Goal: Information Seeking & Learning: Compare options

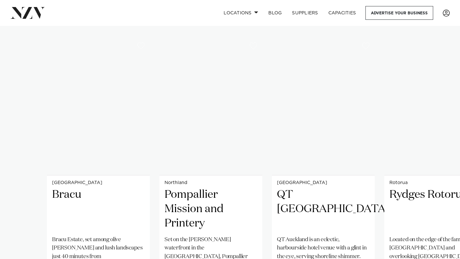
scroll to position [452, 0]
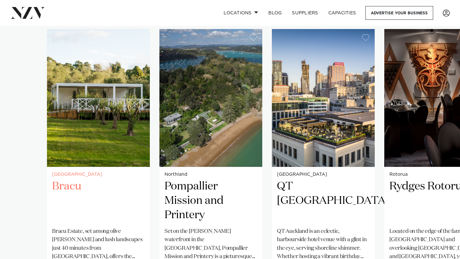
click at [102, 137] on img "1 / 38" at bounding box center [98, 98] width 103 height 138
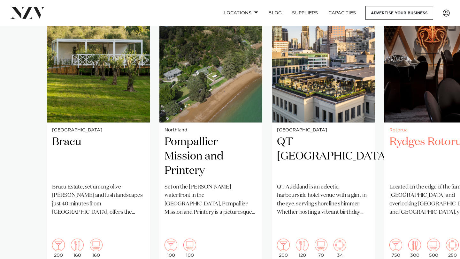
scroll to position [496, 0]
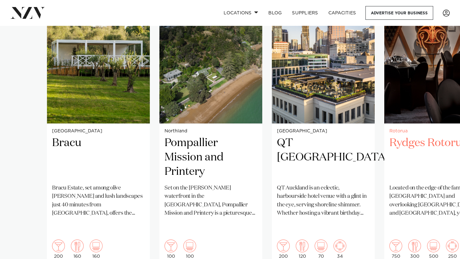
click at [455, 125] on div "Rotorua Rydges Rotorua Located on the edge of the famous Redwood forest and ove…" at bounding box center [435, 194] width 103 height 141
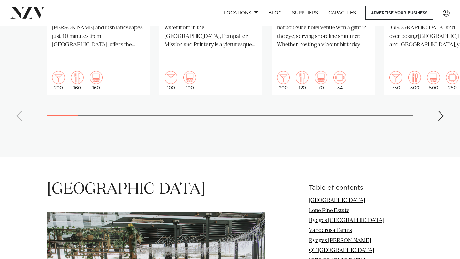
scroll to position [665, 0]
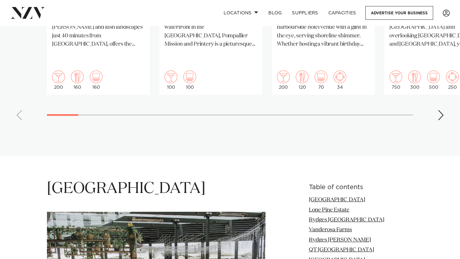
click at [441, 110] on div "Next slide" at bounding box center [441, 115] width 6 height 10
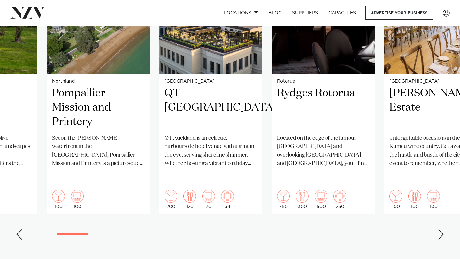
scroll to position [537, 0]
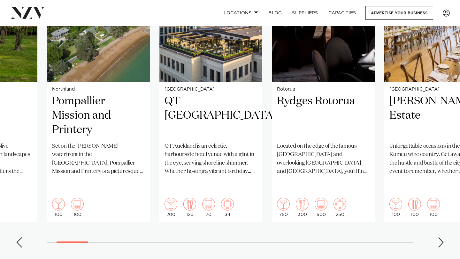
click at [440, 238] on div "Next slide" at bounding box center [441, 243] width 6 height 10
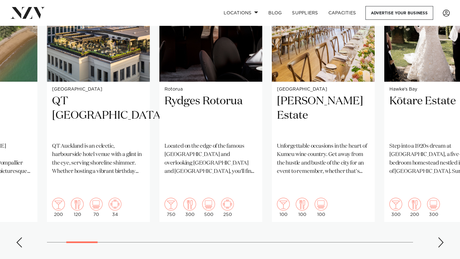
click at [440, 238] on div "Next slide" at bounding box center [441, 243] width 6 height 10
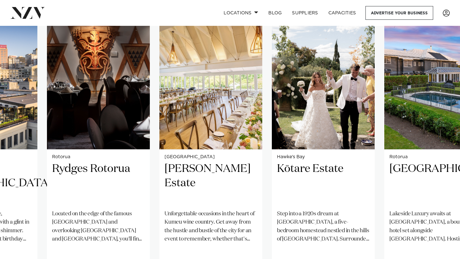
scroll to position [469, 0]
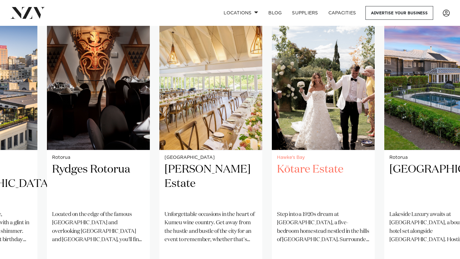
click at [335, 100] on img "6 / 38" at bounding box center [323, 81] width 103 height 138
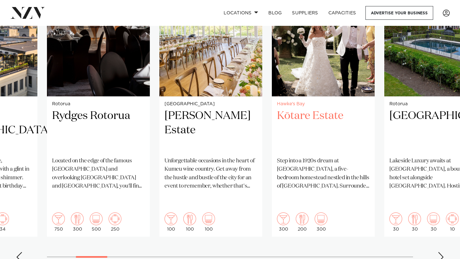
scroll to position [531, 0]
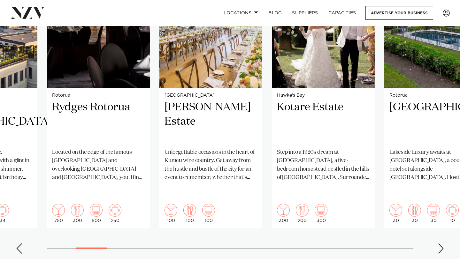
click at [435, 233] on swiper-container "Auckland Bracu Bracu Estate, set among olive groves and lush landscapes just 40…" at bounding box center [230, 104] width 460 height 309
click at [439, 244] on div "Next slide" at bounding box center [441, 249] width 6 height 10
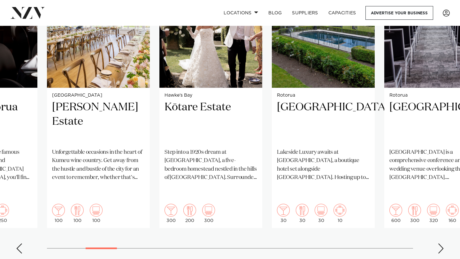
click at [439, 244] on div "Next slide" at bounding box center [441, 249] width 6 height 10
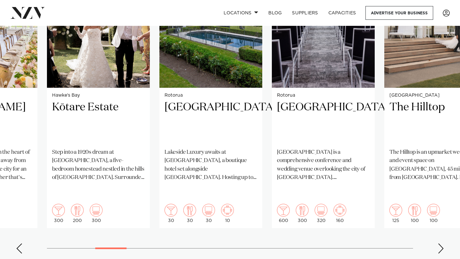
click at [439, 244] on div "Next slide" at bounding box center [441, 249] width 6 height 10
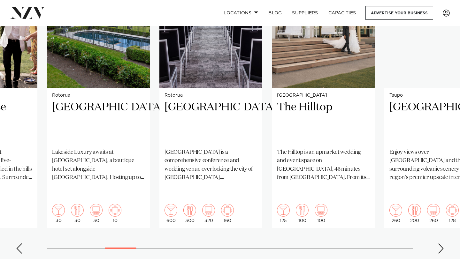
click at [439, 244] on div "Next slide" at bounding box center [441, 249] width 6 height 10
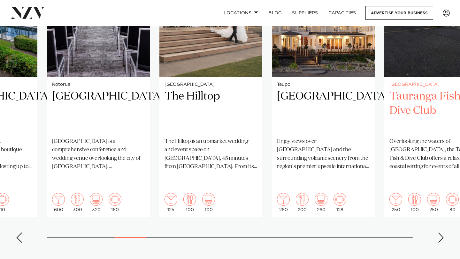
scroll to position [572, 0]
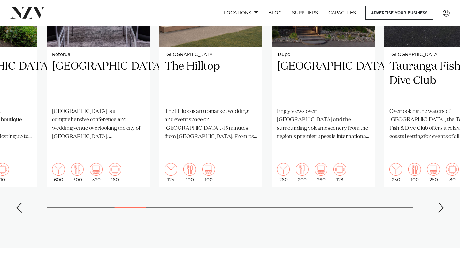
click at [441, 203] on div "Next slide" at bounding box center [441, 208] width 6 height 10
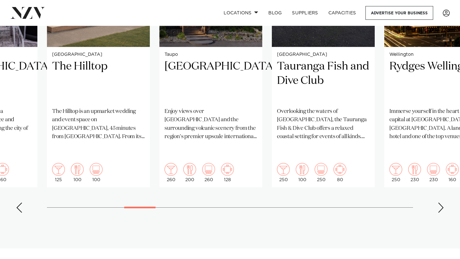
click at [441, 203] on div "Next slide" at bounding box center [441, 208] width 6 height 10
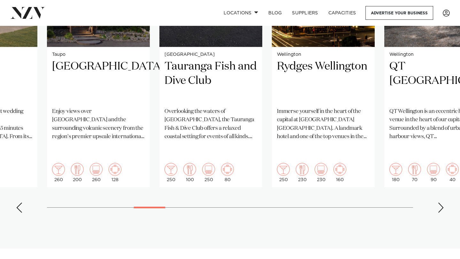
click at [441, 203] on div "Next slide" at bounding box center [441, 208] width 6 height 10
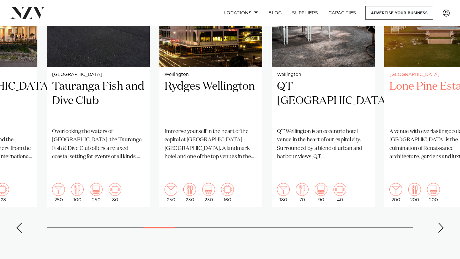
scroll to position [570, 0]
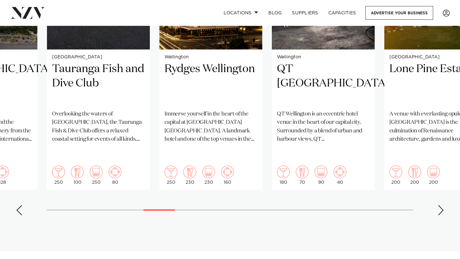
click at [442, 205] on div "Next slide" at bounding box center [441, 210] width 6 height 10
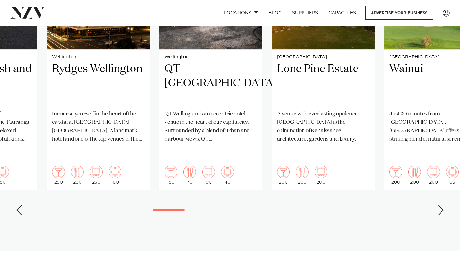
click at [442, 205] on div "Next slide" at bounding box center [441, 210] width 6 height 10
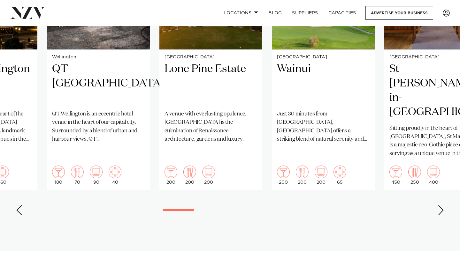
click at [442, 205] on div "Next slide" at bounding box center [441, 210] width 6 height 10
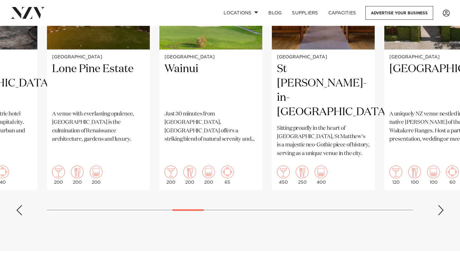
click at [442, 205] on div "Next slide" at bounding box center [441, 210] width 6 height 10
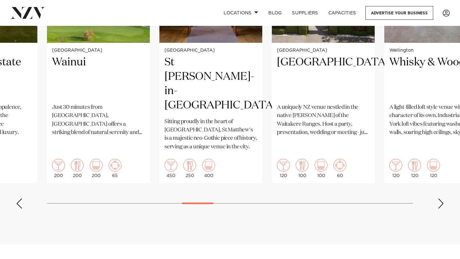
scroll to position [580, 0]
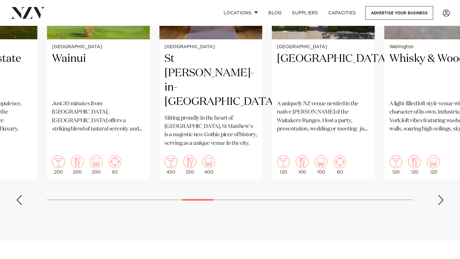
click at [443, 195] on div "Next slide" at bounding box center [441, 200] width 6 height 10
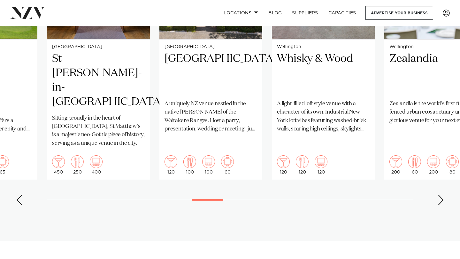
click at [443, 195] on div "Next slide" at bounding box center [441, 200] width 6 height 10
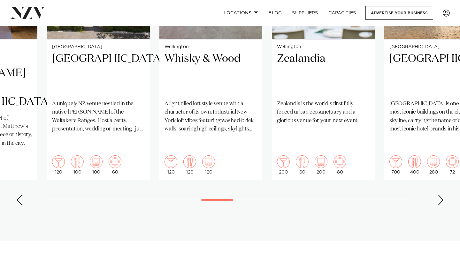
click at [443, 195] on div "Next slide" at bounding box center [441, 200] width 6 height 10
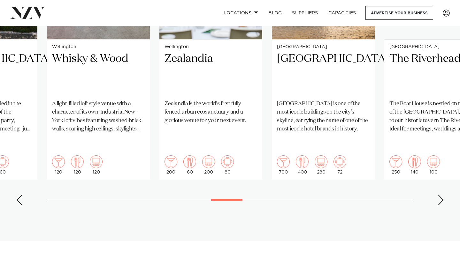
click at [443, 195] on div "Next slide" at bounding box center [441, 200] width 6 height 10
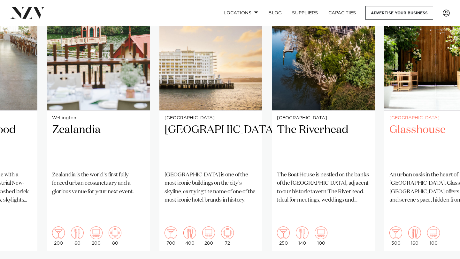
scroll to position [511, 0]
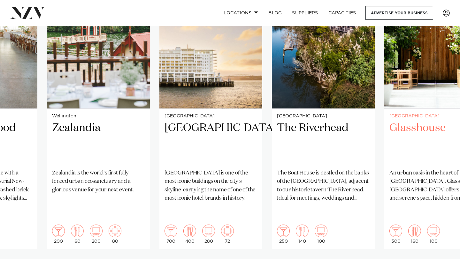
click at [425, 108] on img "22 / 38" at bounding box center [435, 40] width 103 height 138
click at [453, 252] on swiper-container "Auckland Bracu Bracu Estate, set among olive groves and lush landscapes just 40…" at bounding box center [230, 125] width 460 height 309
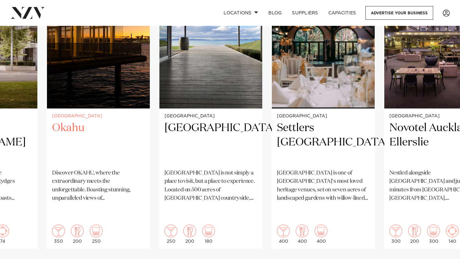
click at [74, 119] on div "Auckland Okahu Discover OKAHU, where the extraordinary meets the unforgettable.…" at bounding box center [98, 179] width 103 height 141
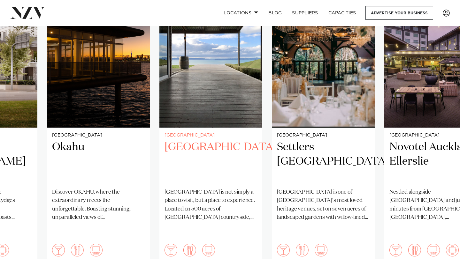
scroll to position [477, 0]
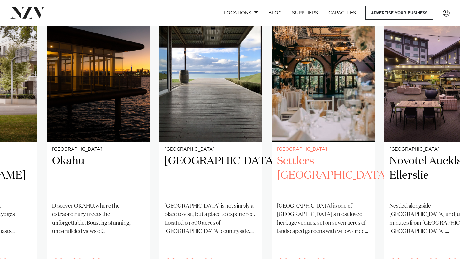
click at [320, 165] on h2 "Settlers [GEOGRAPHIC_DATA]" at bounding box center [323, 175] width 93 height 43
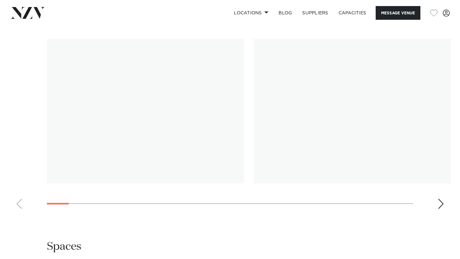
scroll to position [727, 0]
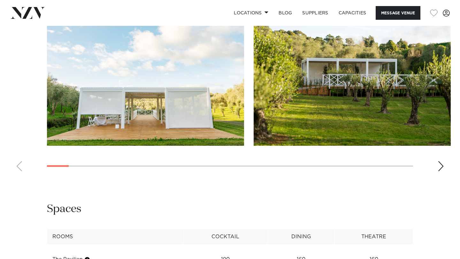
click at [438, 172] on swiper-container at bounding box center [230, 88] width 460 height 175
click at [439, 168] on div "Next slide" at bounding box center [441, 166] width 6 height 10
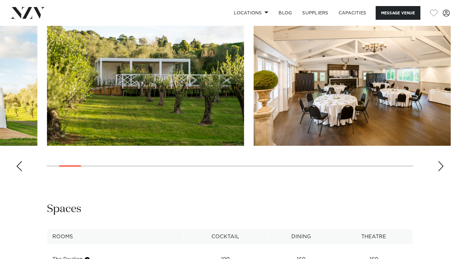
click at [439, 168] on div "Next slide" at bounding box center [441, 166] width 6 height 10
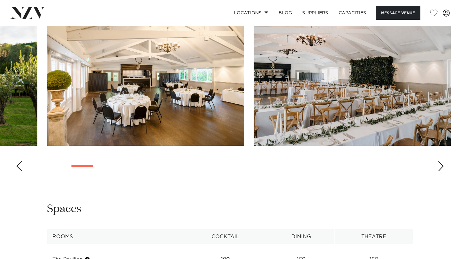
click at [439, 168] on div "Next slide" at bounding box center [441, 166] width 6 height 10
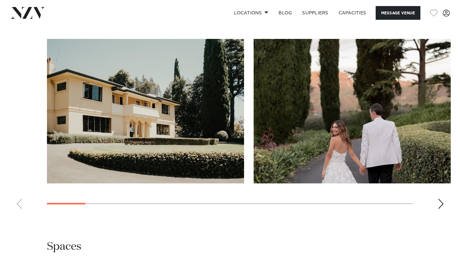
scroll to position [620, 0]
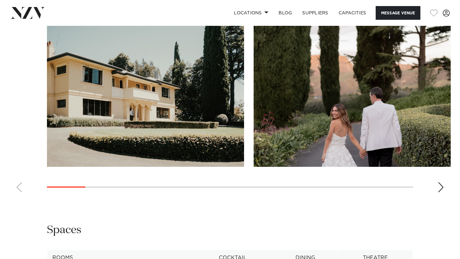
click at [439, 182] on div "Next slide" at bounding box center [441, 187] width 6 height 10
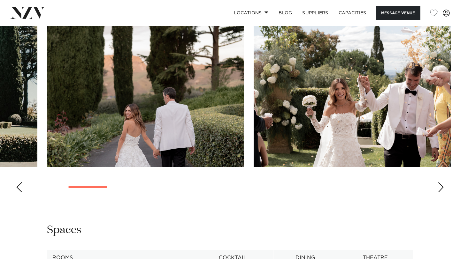
click at [439, 182] on div "Next slide" at bounding box center [441, 187] width 6 height 10
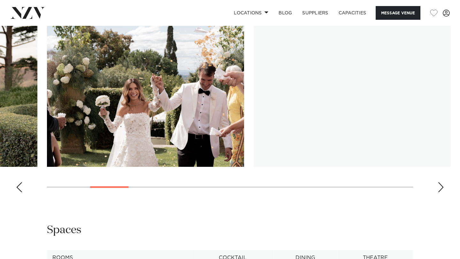
click at [439, 182] on div "Next slide" at bounding box center [441, 187] width 6 height 10
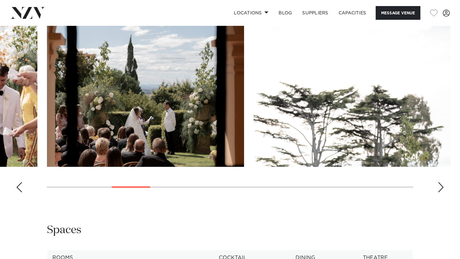
scroll to position [568, 0]
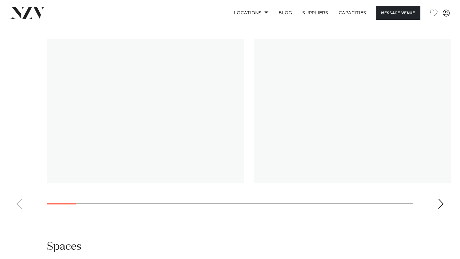
scroll to position [622, 0]
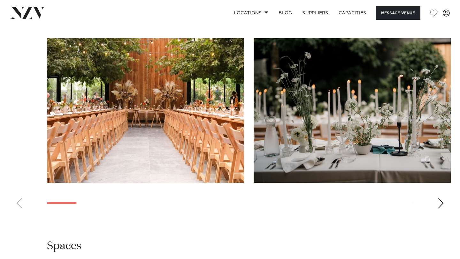
click at [443, 201] on div "Next slide" at bounding box center [441, 203] width 6 height 10
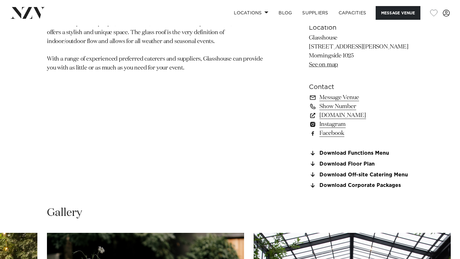
scroll to position [442, 0]
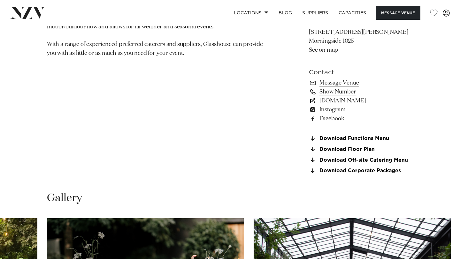
click at [341, 102] on link "glasshouse.net.nz" at bounding box center [361, 100] width 104 height 9
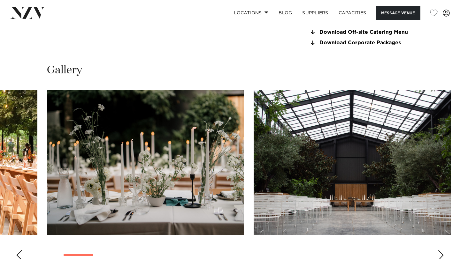
scroll to position [574, 0]
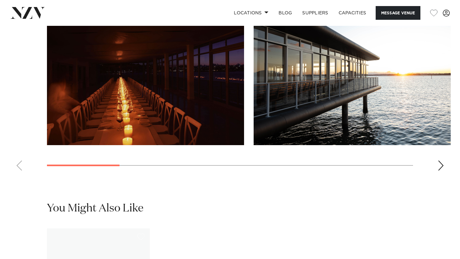
scroll to position [570, 0]
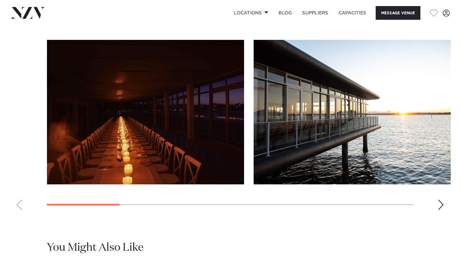
click at [441, 210] on div "Next slide" at bounding box center [441, 205] width 6 height 10
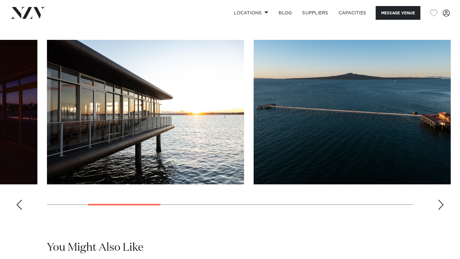
click at [441, 210] on div "Next slide" at bounding box center [441, 205] width 6 height 10
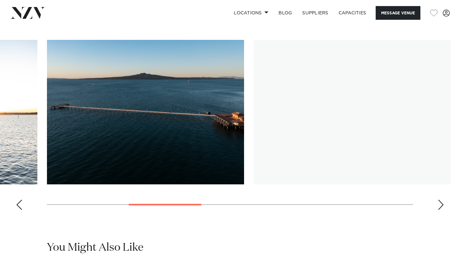
click at [441, 210] on div "Next slide" at bounding box center [441, 205] width 6 height 10
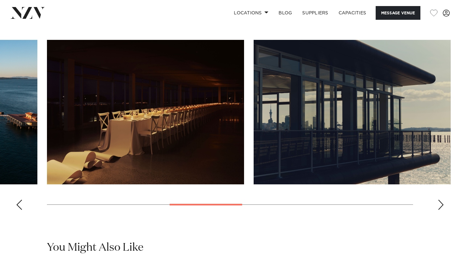
click at [441, 210] on div "Next slide" at bounding box center [441, 205] width 6 height 10
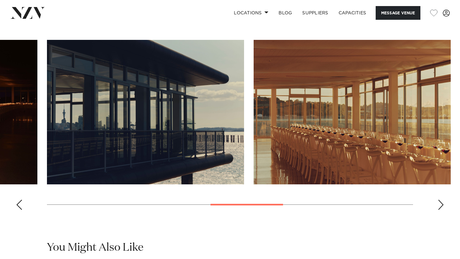
click at [441, 210] on div "Next slide" at bounding box center [441, 205] width 6 height 10
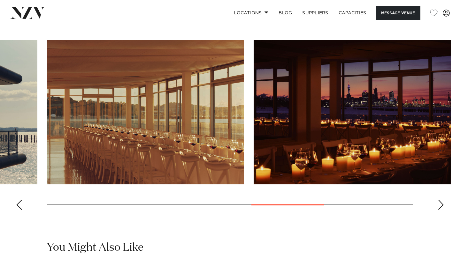
click at [441, 210] on div "Next slide" at bounding box center [441, 205] width 6 height 10
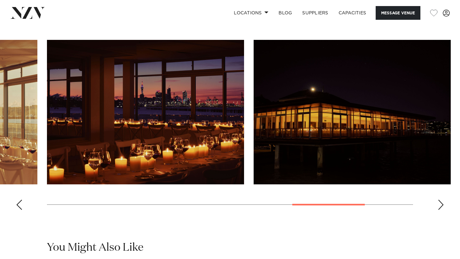
click at [441, 210] on div "Next slide" at bounding box center [441, 205] width 6 height 10
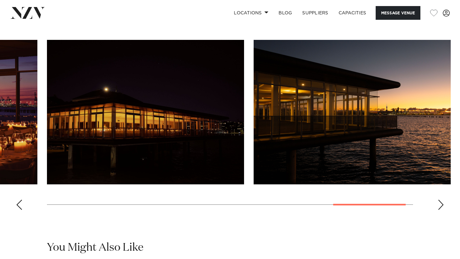
click at [441, 210] on div "Next slide" at bounding box center [441, 205] width 6 height 10
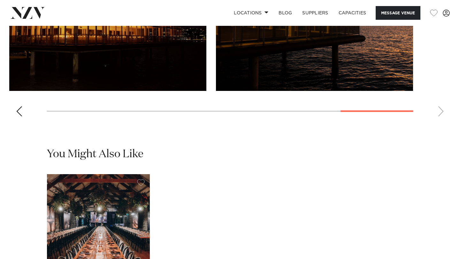
scroll to position [751, 0]
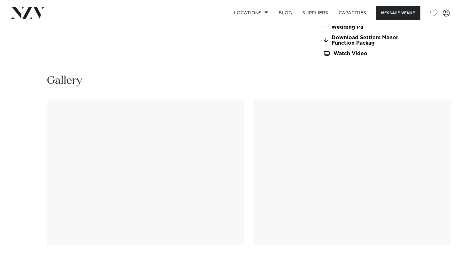
scroll to position [627, 0]
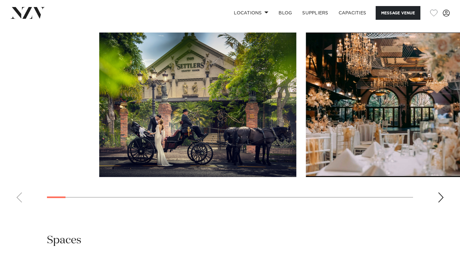
click at [442, 203] on div "Next slide" at bounding box center [441, 198] width 6 height 10
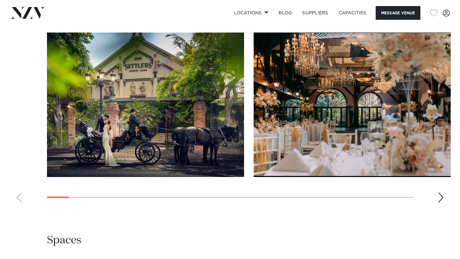
click at [442, 203] on div "Next slide" at bounding box center [441, 198] width 6 height 10
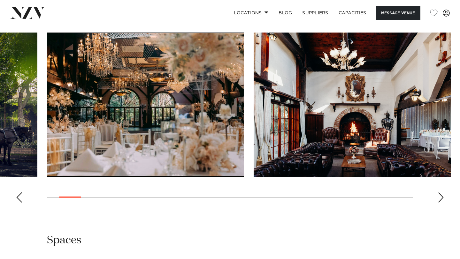
click at [442, 203] on div "Next slide" at bounding box center [441, 198] width 6 height 10
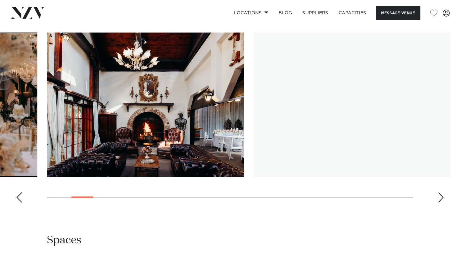
click at [442, 203] on div "Next slide" at bounding box center [441, 198] width 6 height 10
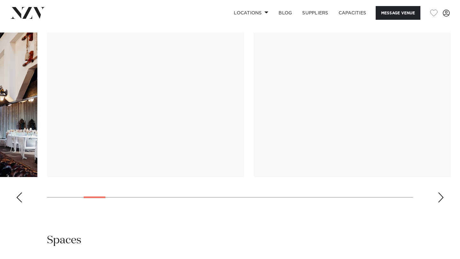
click at [442, 203] on div "Next slide" at bounding box center [441, 198] width 6 height 10
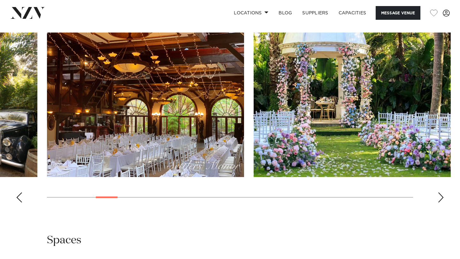
click at [437, 195] on swiper-container at bounding box center [230, 120] width 460 height 175
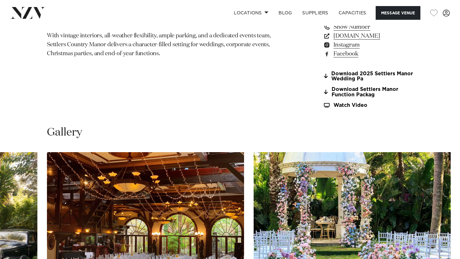
scroll to position [447, 0]
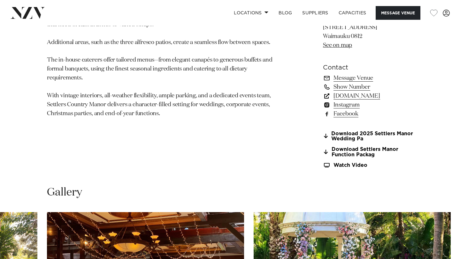
click at [356, 98] on link "[DOMAIN_NAME]" at bounding box center [368, 96] width 90 height 9
